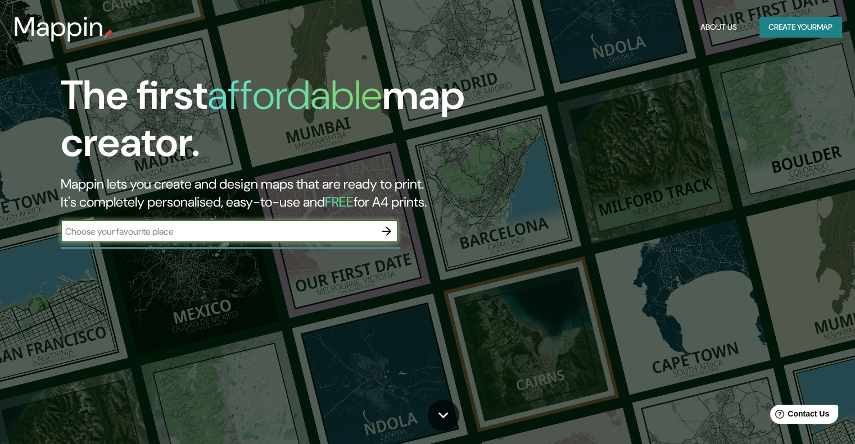
paste input "Minneapolis Public Service Building"
type input "Minneapolis Public Service Building"
click at [392, 235] on icon "button" at bounding box center [386, 231] width 13 height 13
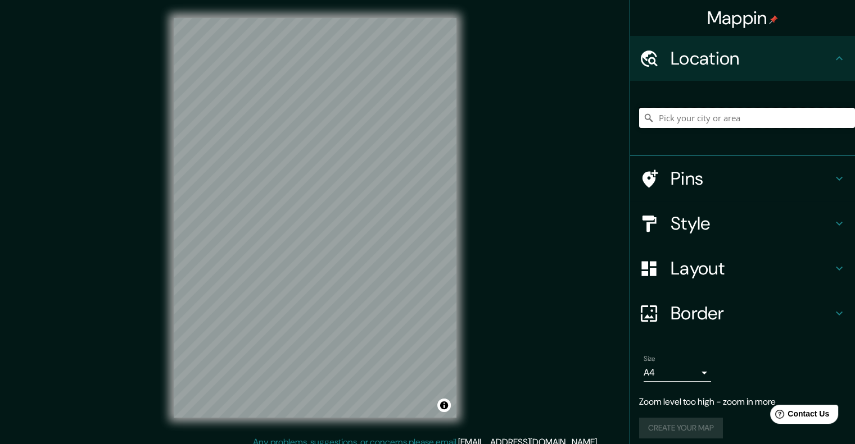
click at [725, 126] on input "Pick your city or area" at bounding box center [747, 118] width 216 height 20
click at [725, 116] on input "Pick your city or area" at bounding box center [747, 118] width 216 height 20
paste input "Minneapolis Public Service Building"
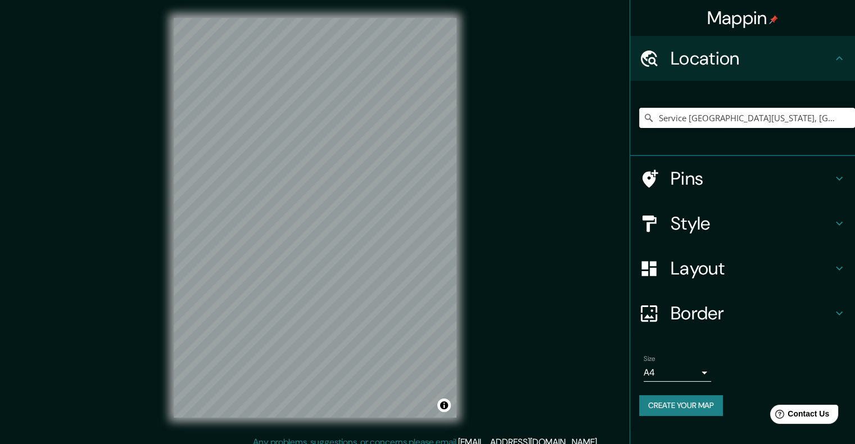
type input "Service [GEOGRAPHIC_DATA][US_STATE], [GEOGRAPHIC_DATA]"
click at [702, 177] on h4 "Pins" at bounding box center [751, 178] width 162 height 22
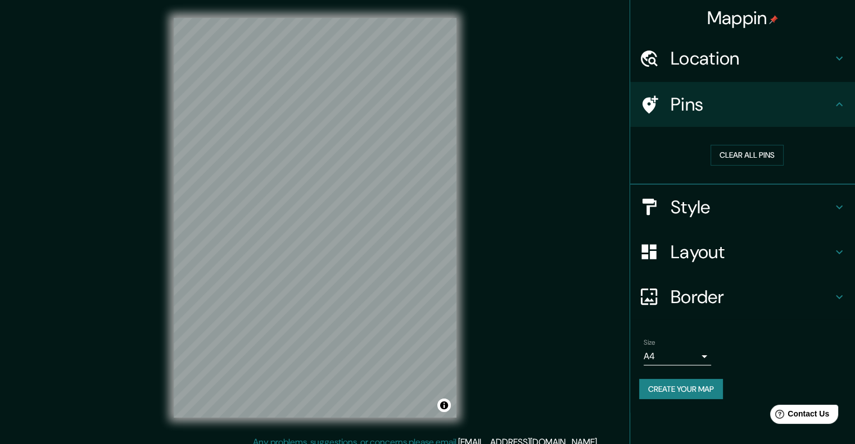
click at [707, 65] on h4 "Location" at bounding box center [751, 58] width 162 height 22
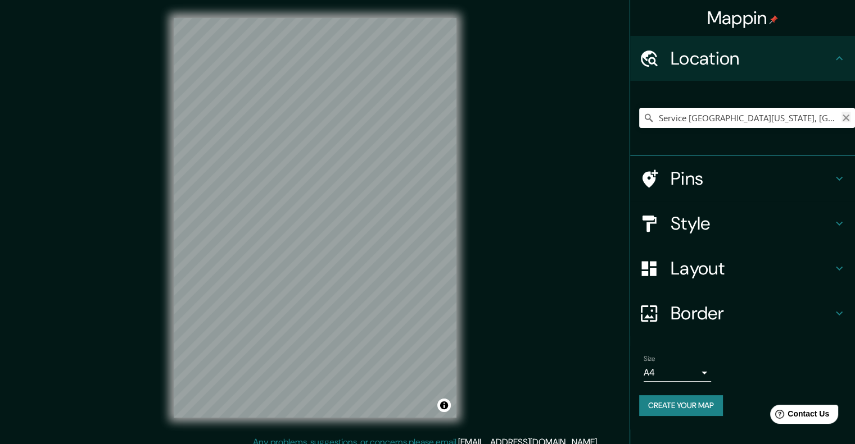
click at [841, 117] on icon "Clear" at bounding box center [845, 117] width 9 height 9
paste input "Minneapolis Public Service Building"
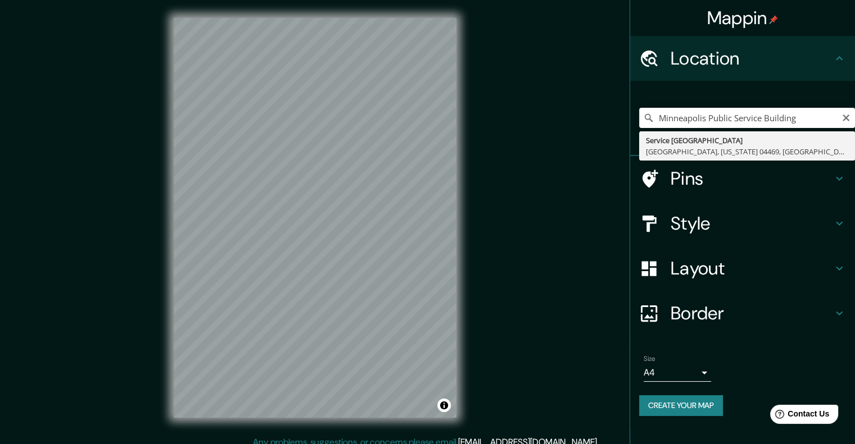
click at [700, 231] on h4 "Style" at bounding box center [751, 223] width 162 height 22
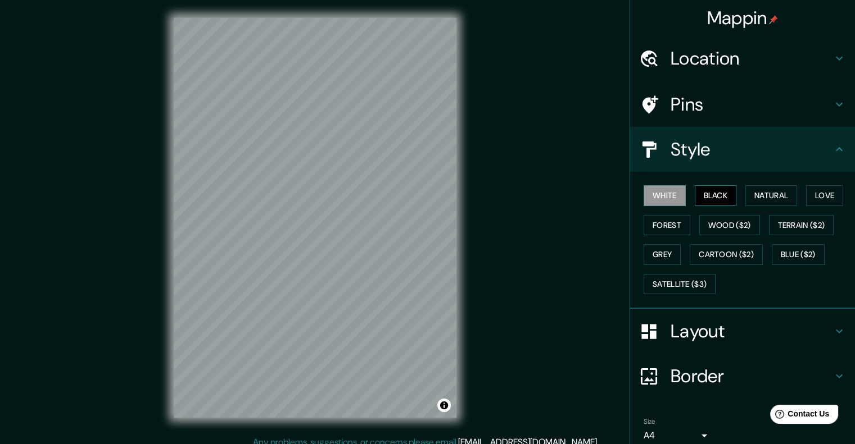
click at [708, 191] on button "Black" at bounding box center [715, 195] width 42 height 21
click at [660, 198] on button "White" at bounding box center [664, 195] width 42 height 21
click at [760, 193] on button "Natural" at bounding box center [771, 195] width 52 height 21
click at [682, 52] on h4 "Location" at bounding box center [751, 58] width 162 height 22
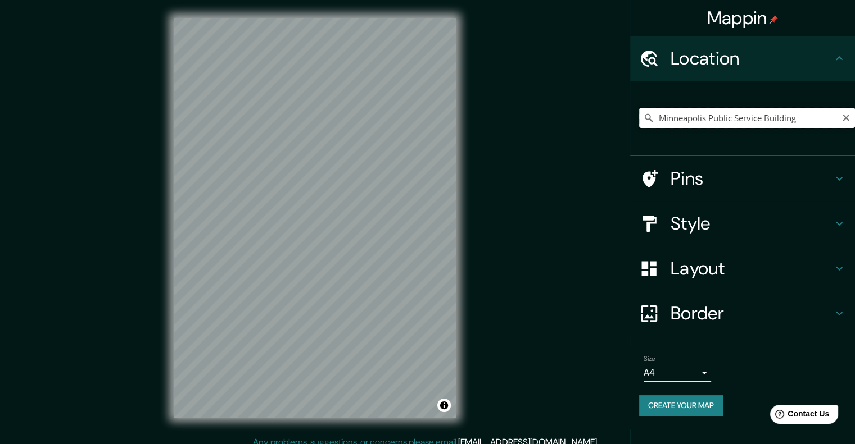
click at [805, 118] on input "Minneapolis Public Service Building" at bounding box center [747, 118] width 216 height 20
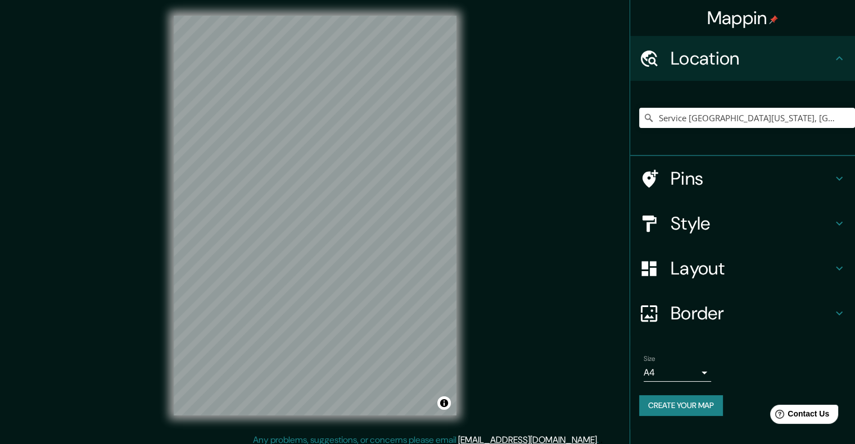
scroll to position [9, 0]
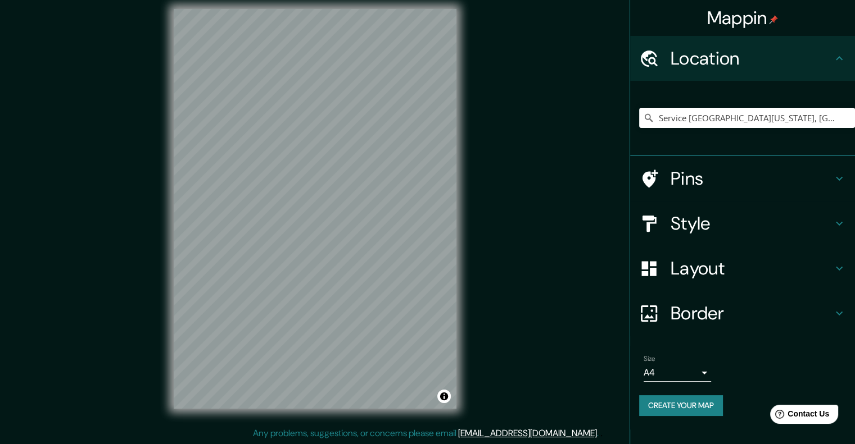
click at [716, 271] on h4 "Layout" at bounding box center [751, 268] width 162 height 22
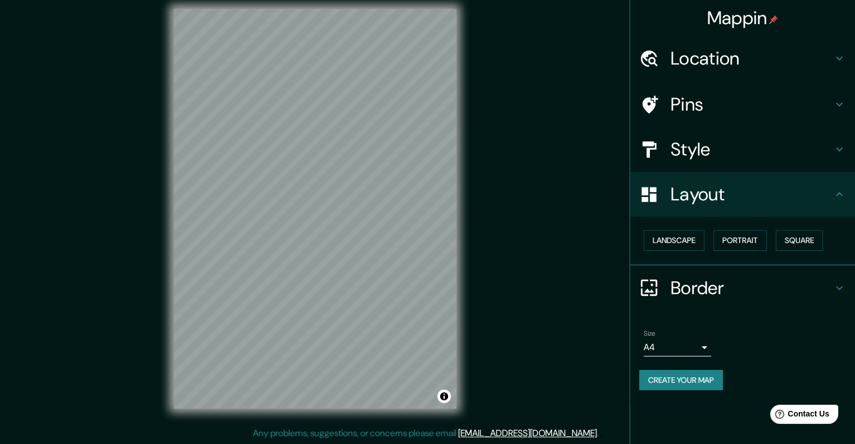
click at [708, 155] on h4 "Style" at bounding box center [751, 149] width 162 height 22
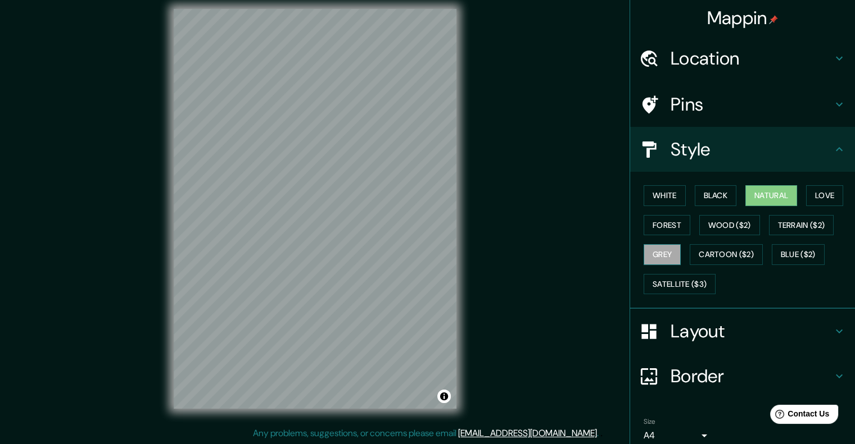
click at [662, 253] on button "Grey" at bounding box center [661, 254] width 37 height 21
click at [665, 225] on button "Forest" at bounding box center [666, 225] width 47 height 21
click at [753, 194] on button "Natural" at bounding box center [771, 195] width 52 height 21
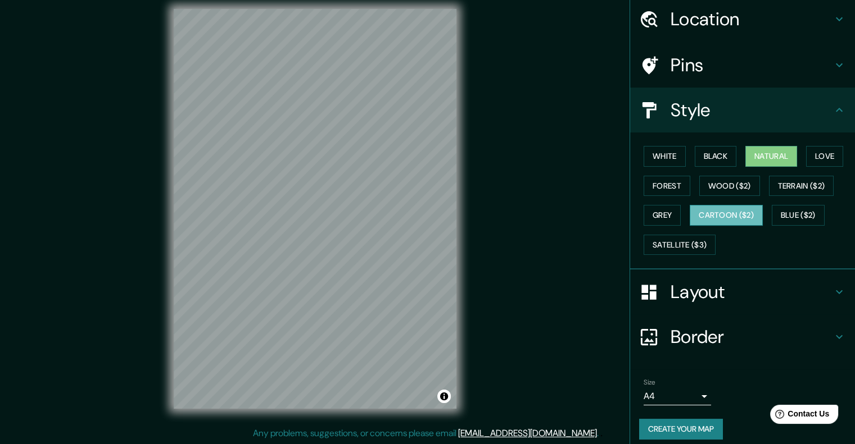
scroll to position [46, 0]
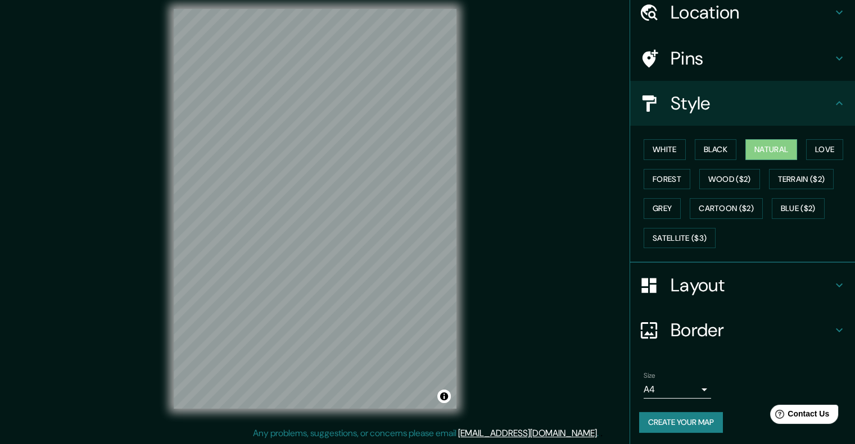
click at [702, 278] on h4 "Layout" at bounding box center [751, 285] width 162 height 22
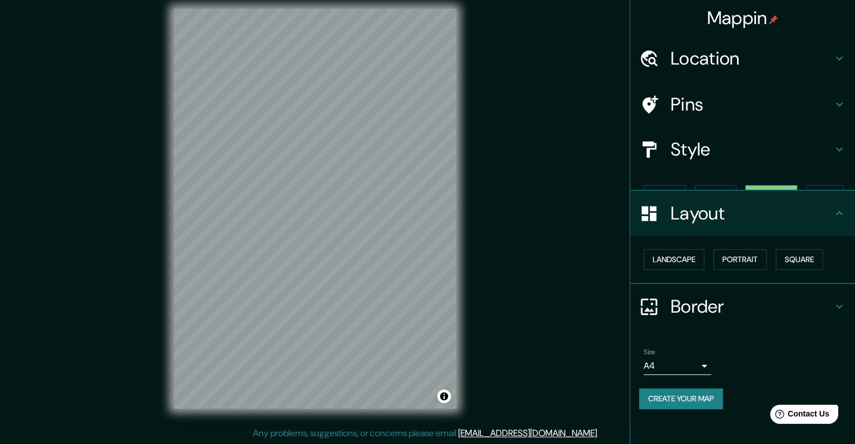
scroll to position [0, 0]
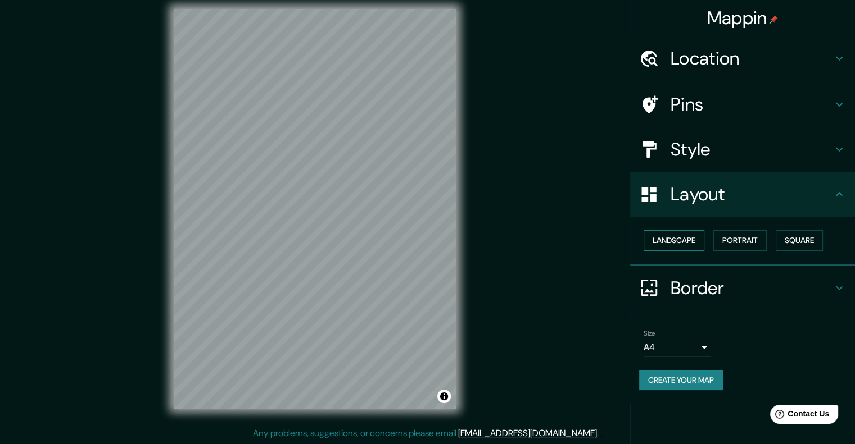
click at [697, 250] on button "Landscape" at bounding box center [673, 240] width 61 height 21
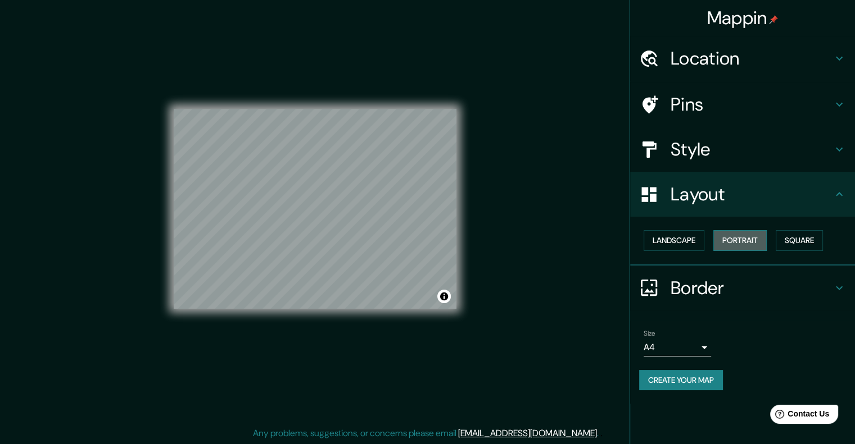
click at [734, 241] on button "Portrait" at bounding box center [739, 240] width 53 height 21
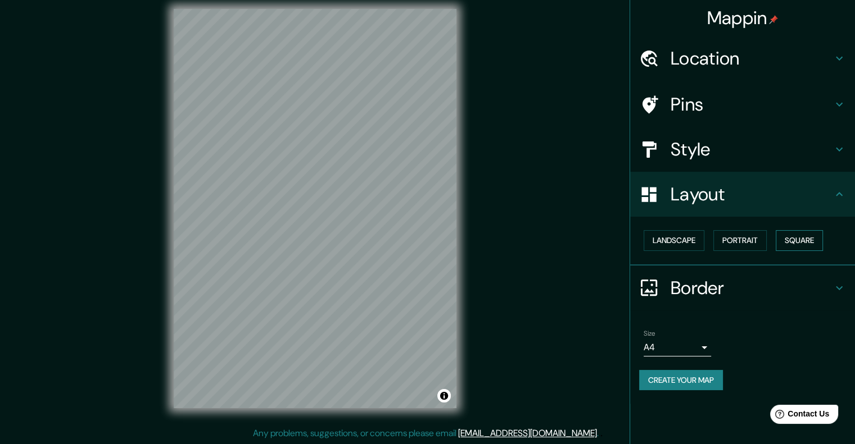
click at [796, 241] on button "Square" at bounding box center [798, 240] width 47 height 21
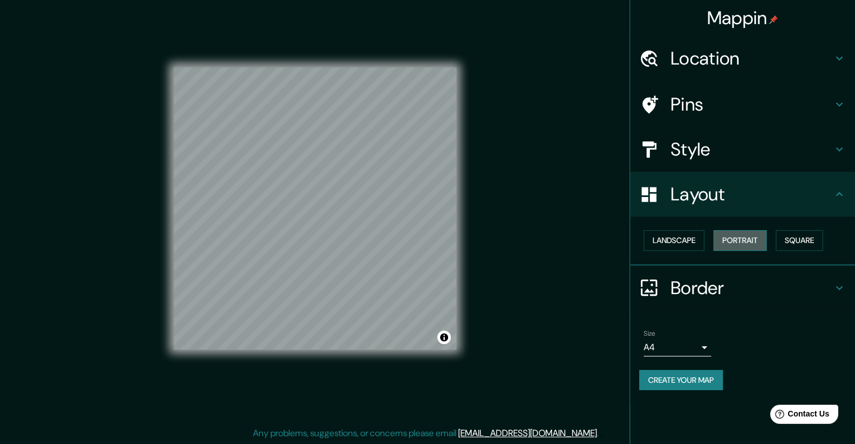
click at [756, 240] on button "Portrait" at bounding box center [739, 240] width 53 height 21
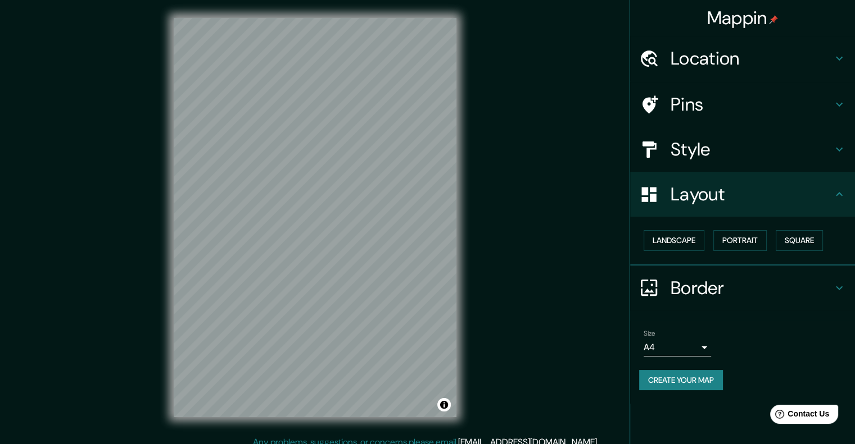
click at [706, 99] on h4 "Pins" at bounding box center [751, 104] width 162 height 22
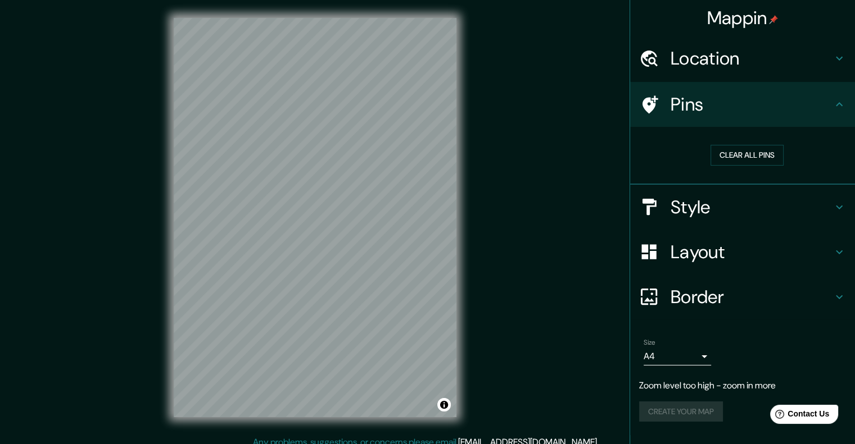
click at [689, 65] on h4 "Location" at bounding box center [751, 58] width 162 height 22
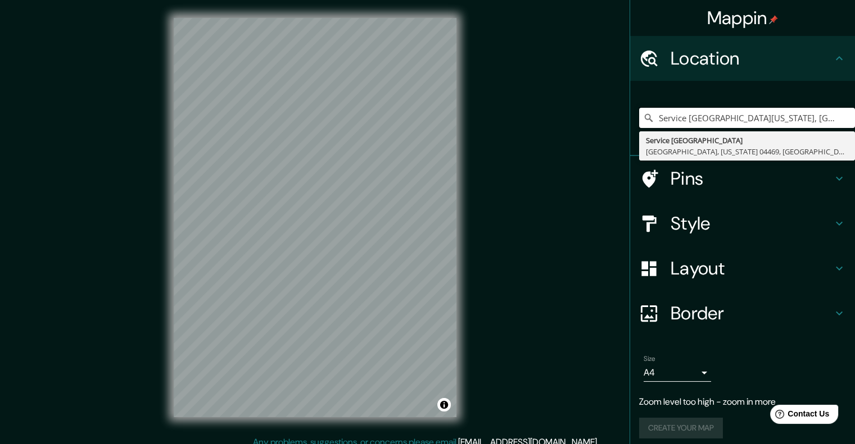
drag, startPoint x: 824, startPoint y: 120, endPoint x: 619, endPoint y: 121, distance: 205.1
click at [619, 121] on div "Mappin Location Service [GEOGRAPHIC_DATA][US_STATE], [GEOGRAPHIC_DATA][US_STATE…" at bounding box center [427, 227] width 855 height 454
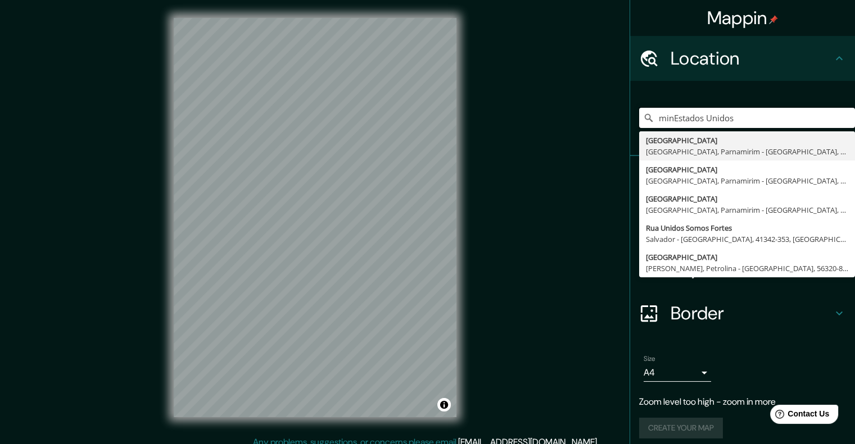
drag, startPoint x: 742, startPoint y: 119, endPoint x: 645, endPoint y: 130, distance: 97.3
click at [645, 130] on div "minEstados Unidos [GEOGRAPHIC_DATA], [GEOGRAPHIC_DATA] - [GEOGRAPHIC_DATA], [GE…" at bounding box center [747, 118] width 216 height 56
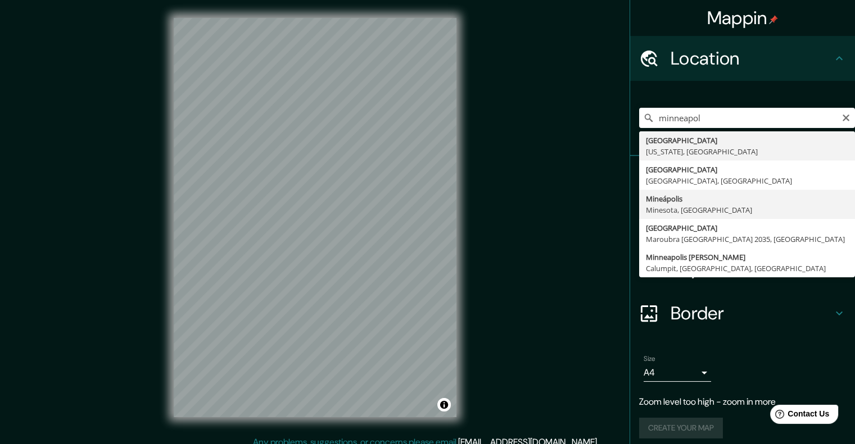
type input "Mineápolis, [GEOGRAPHIC_DATA], [GEOGRAPHIC_DATA]"
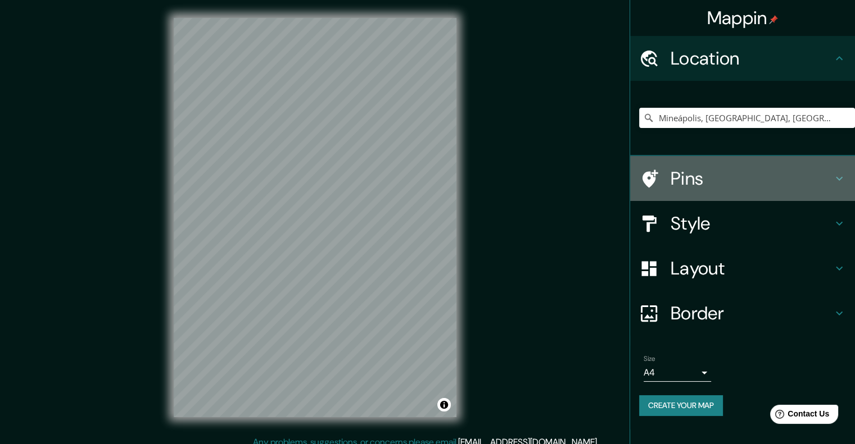
click at [689, 176] on h4 "Pins" at bounding box center [751, 178] width 162 height 22
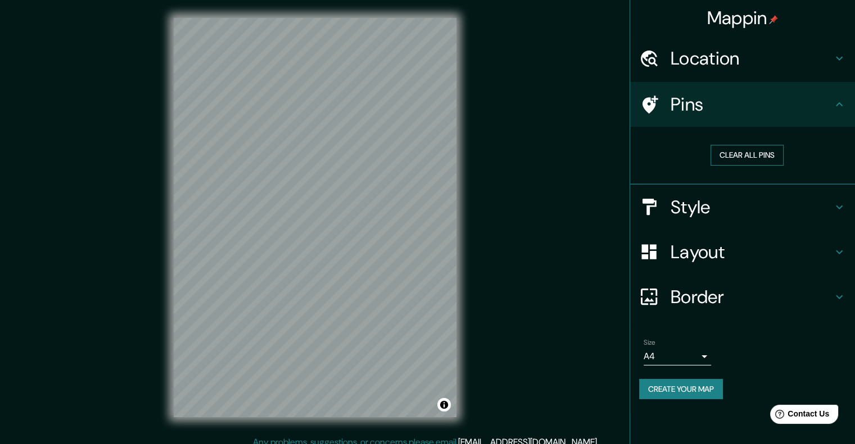
click at [747, 149] on button "Clear all pins" at bounding box center [746, 155] width 73 height 21
drag, startPoint x: 346, startPoint y: 245, endPoint x: 337, endPoint y: 235, distance: 12.7
click at [335, 236] on div at bounding box center [334, 235] width 9 height 9
click at [325, 235] on div at bounding box center [322, 234] width 9 height 9
click at [336, 243] on div at bounding box center [337, 239] width 9 height 9
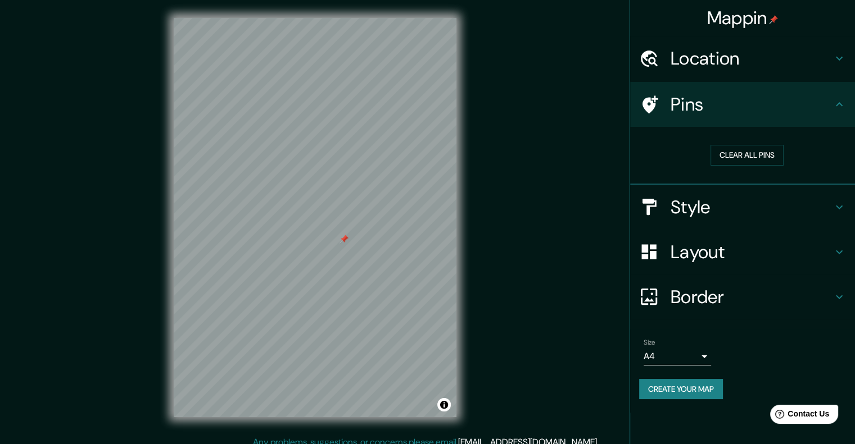
click at [346, 239] on div at bounding box center [343, 239] width 9 height 9
click at [667, 202] on div at bounding box center [654, 207] width 31 height 20
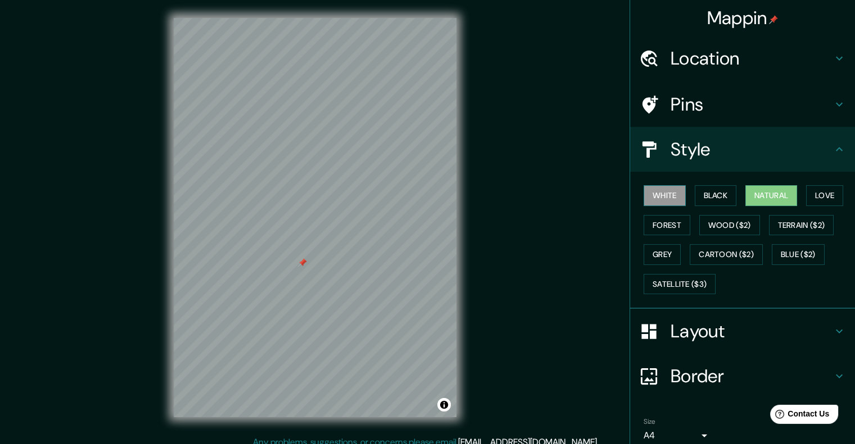
click at [652, 197] on button "White" at bounding box center [664, 195] width 42 height 21
click at [711, 194] on button "Black" at bounding box center [715, 195] width 42 height 21
click at [760, 190] on button "Natural" at bounding box center [771, 195] width 52 height 21
click at [827, 193] on button "Love" at bounding box center [824, 195] width 37 height 21
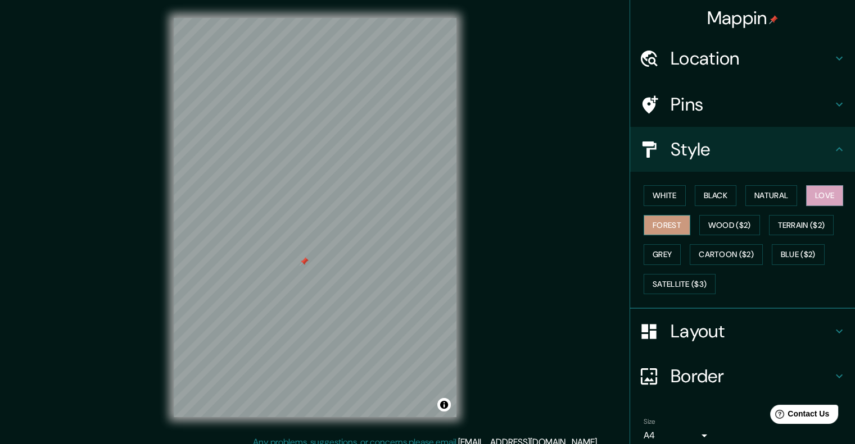
click at [650, 229] on button "Forest" at bounding box center [666, 225] width 47 height 21
click at [646, 246] on button "Grey" at bounding box center [661, 254] width 37 height 21
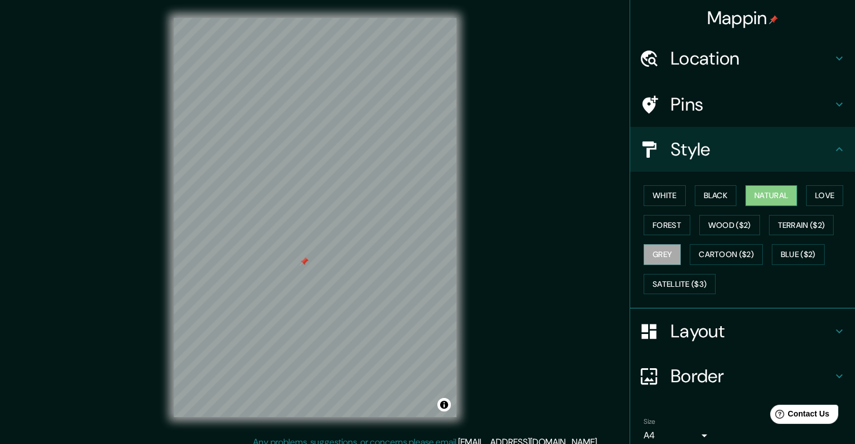
click at [758, 197] on button "Natural" at bounding box center [771, 195] width 52 height 21
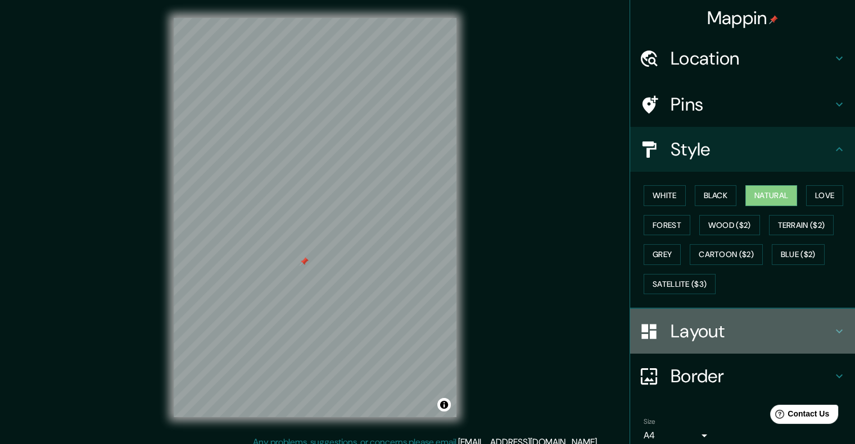
click at [710, 326] on h4 "Layout" at bounding box center [751, 331] width 162 height 22
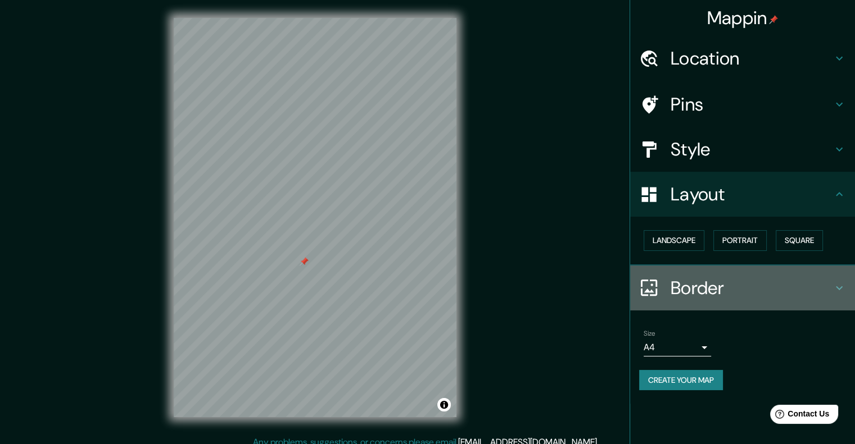
click at [683, 302] on div "Border" at bounding box center [742, 288] width 225 height 45
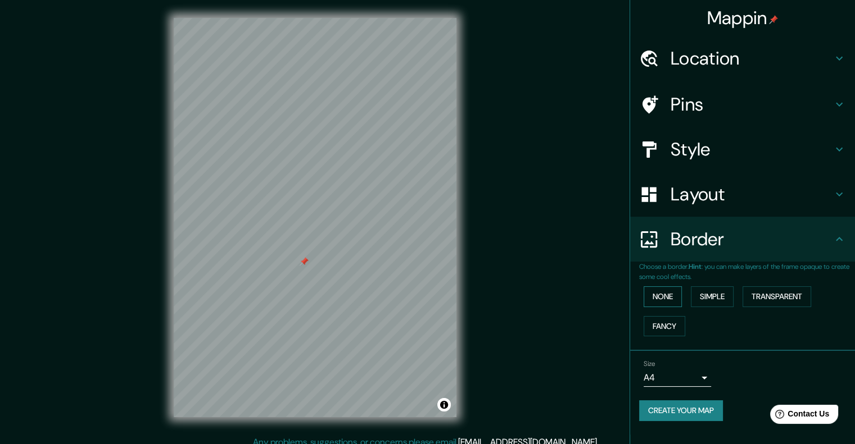
click at [664, 297] on button "None" at bounding box center [662, 297] width 38 height 21
click at [714, 296] on button "Simple" at bounding box center [712, 297] width 43 height 21
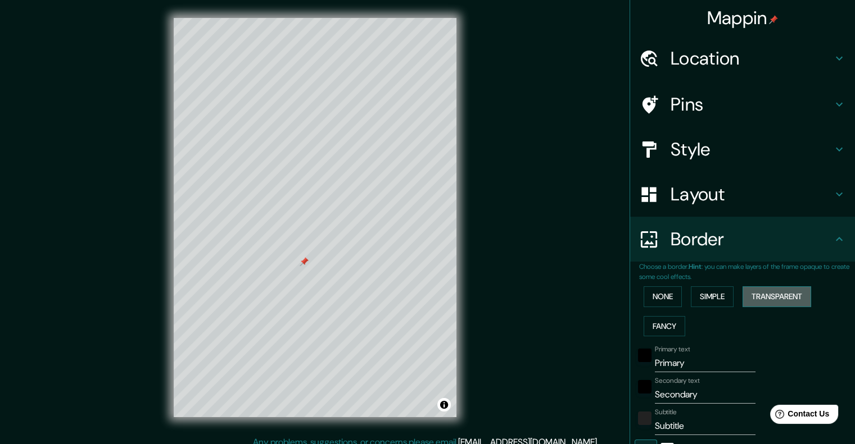
click at [748, 296] on button "Transparent" at bounding box center [776, 297] width 69 height 21
click at [647, 322] on button "Fancy" at bounding box center [664, 326] width 42 height 21
click at [649, 305] on button "None" at bounding box center [662, 297] width 38 height 21
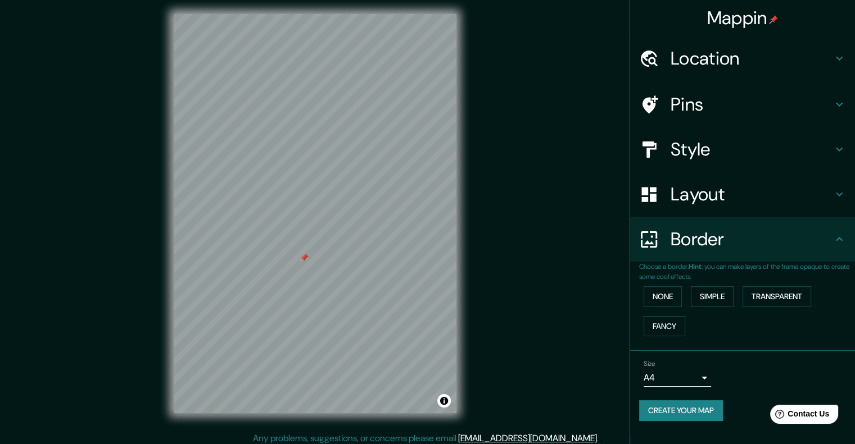
scroll to position [9, 0]
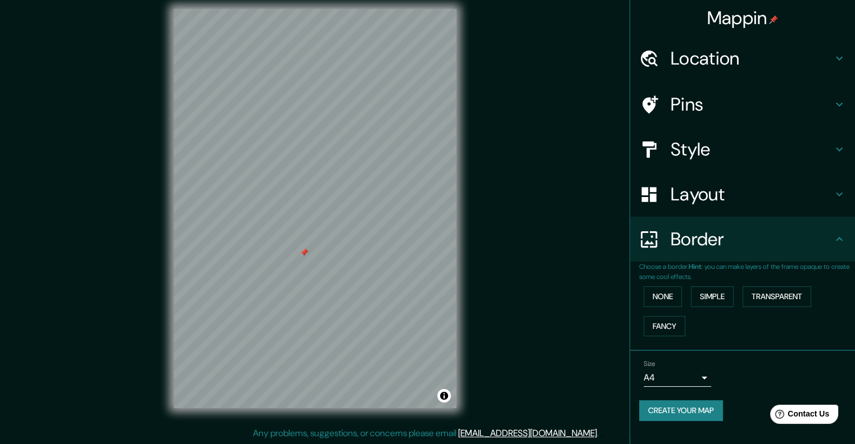
click at [695, 139] on h4 "Style" at bounding box center [751, 149] width 162 height 22
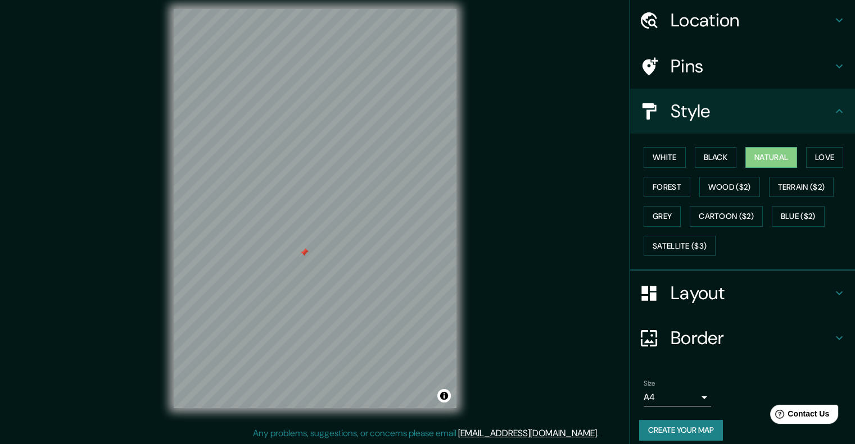
scroll to position [46, 0]
